Goal: Find specific page/section: Find specific page/section

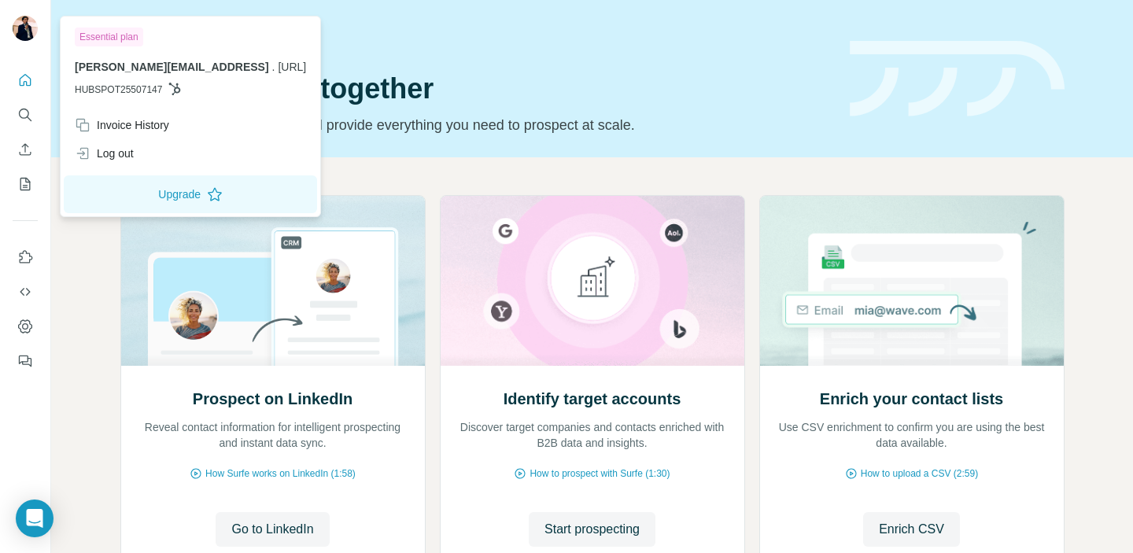
click at [27, 30] on img at bounding box center [25, 28] width 25 height 25
click at [24, 116] on icon "Search" at bounding box center [25, 115] width 16 height 16
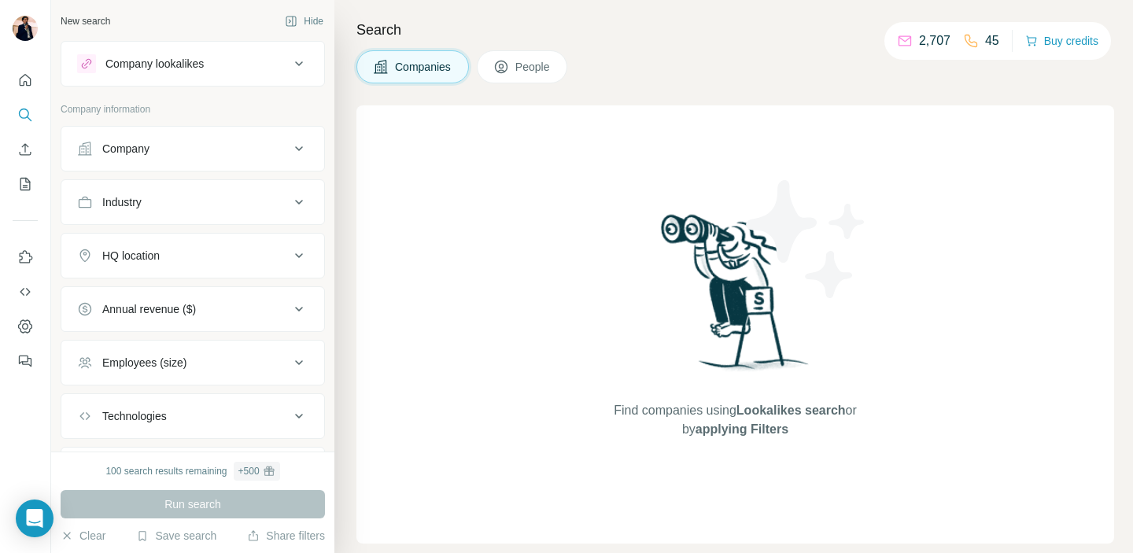
click at [155, 62] on div "Company lookalikes" at bounding box center [154, 64] width 98 height 16
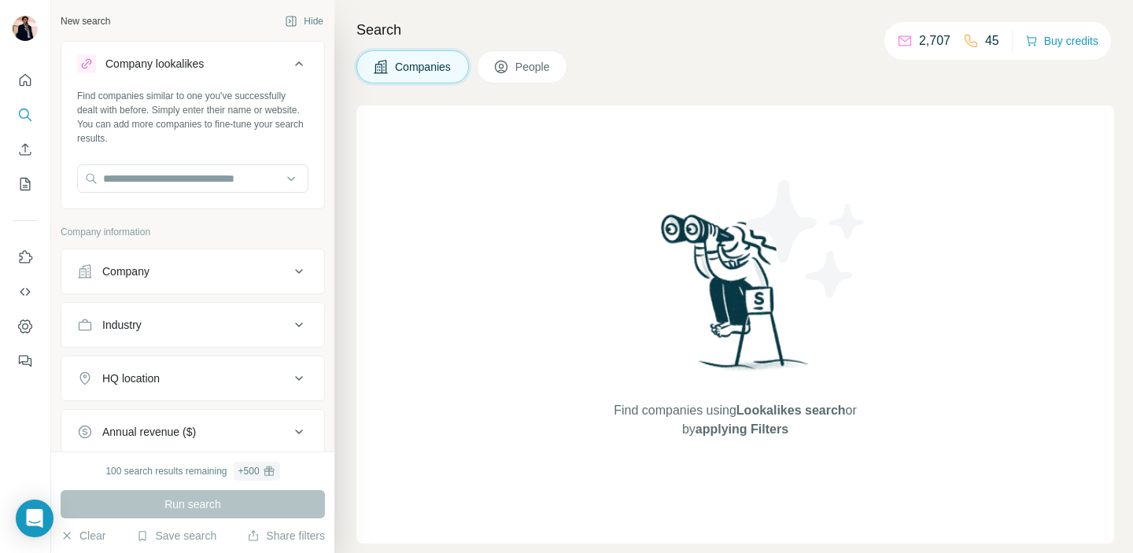
click at [515, 73] on button "People" at bounding box center [522, 66] width 91 height 33
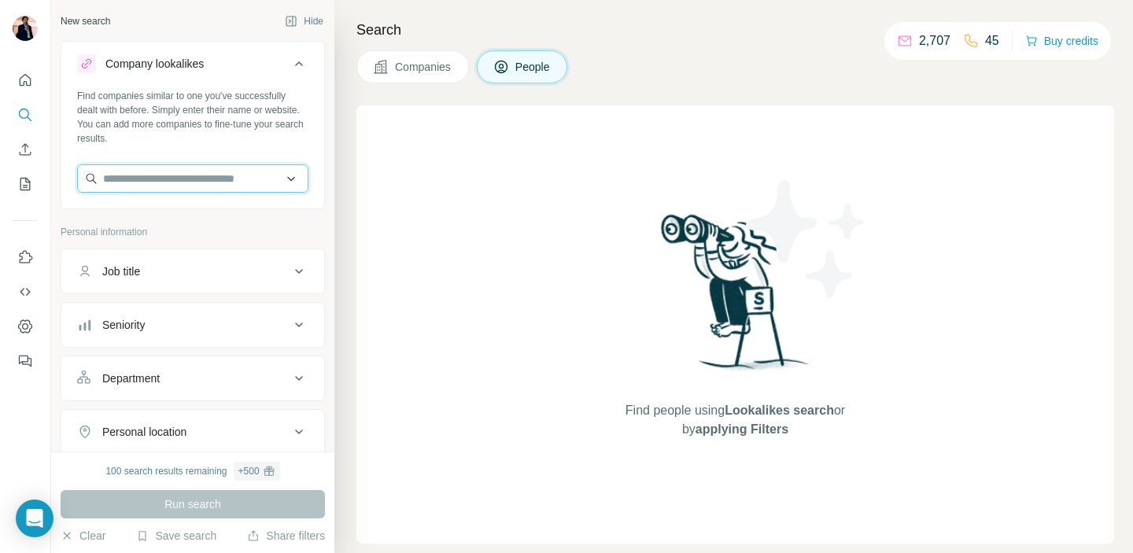
click at [176, 183] on input "text" at bounding box center [192, 178] width 231 height 28
type input "*********"
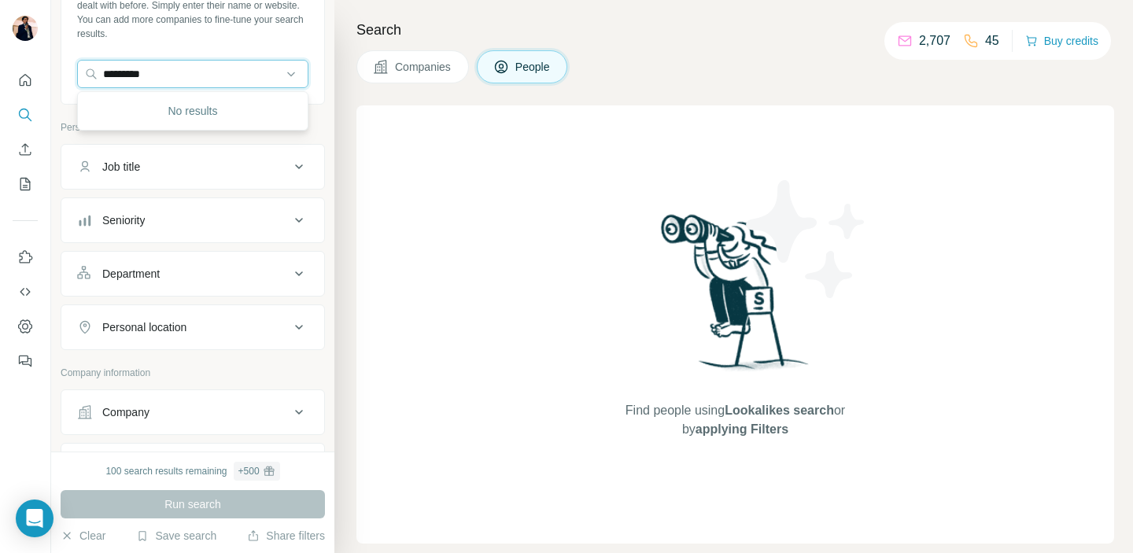
scroll to position [104, 0]
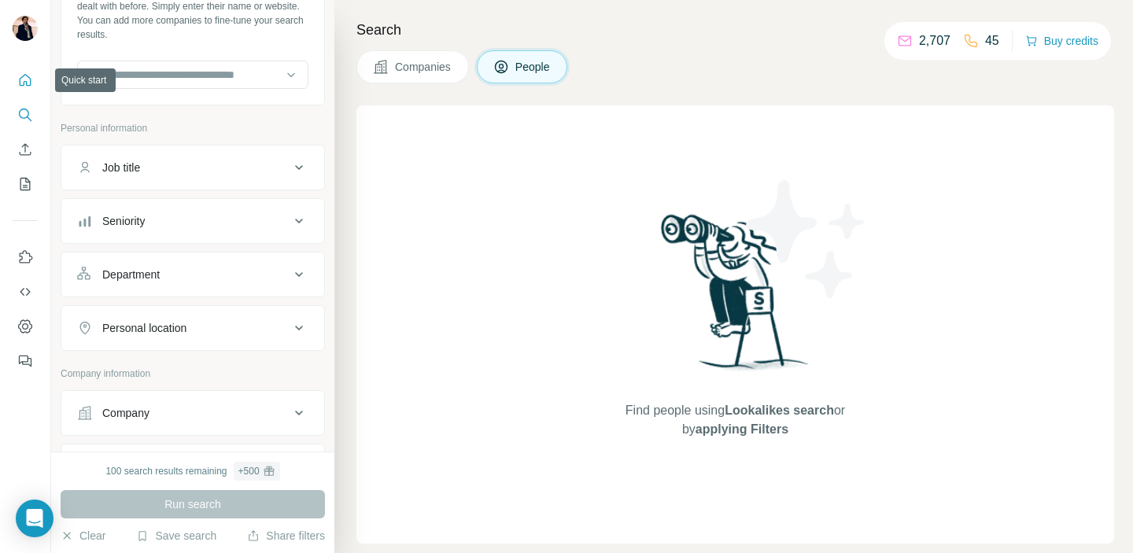
click at [30, 79] on icon "Quick start" at bounding box center [26, 80] width 12 height 12
